Goal: Check status: Check status

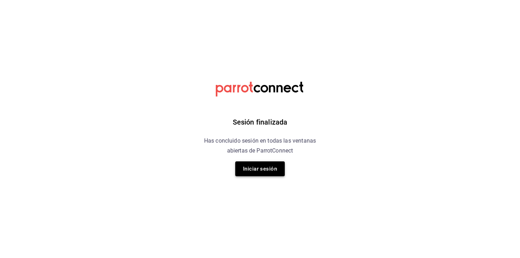
click at [256, 168] on button "Iniciar sesión" at bounding box center [260, 168] width 50 height 15
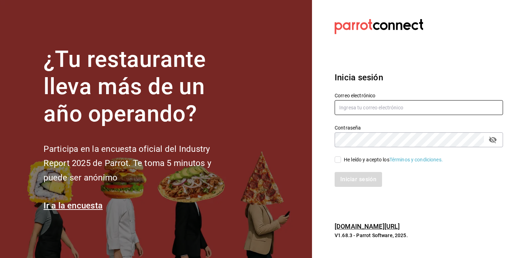
type input "simple.coffee.food@gmail.com"
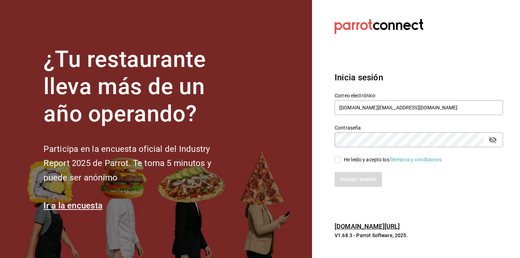
click at [336, 165] on div "Iniciar sesión" at bounding box center [414, 174] width 177 height 23
click at [339, 161] on input "He leído y acepto los Términos y condiciones." at bounding box center [338, 159] width 6 height 6
checkbox input "true"
click at [346, 175] on button "Iniciar sesión" at bounding box center [359, 179] width 48 height 15
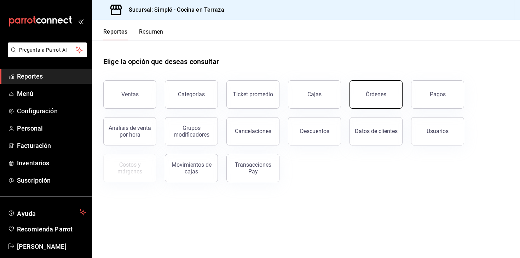
click at [362, 98] on button "Órdenes" at bounding box center [376, 94] width 53 height 28
